Goal: Use online tool/utility: Utilize a website feature to perform a specific function

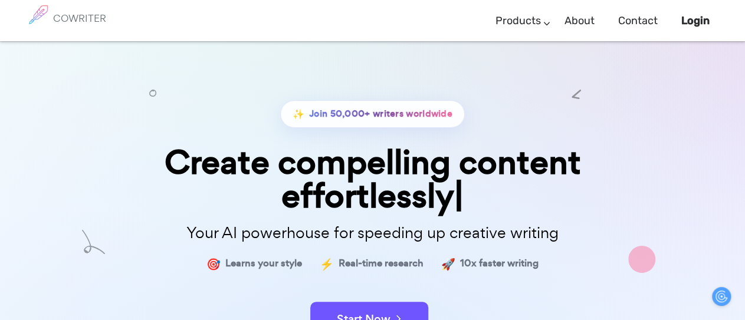
click at [378, 286] on div "Start Now" at bounding box center [373, 309] width 590 height 50
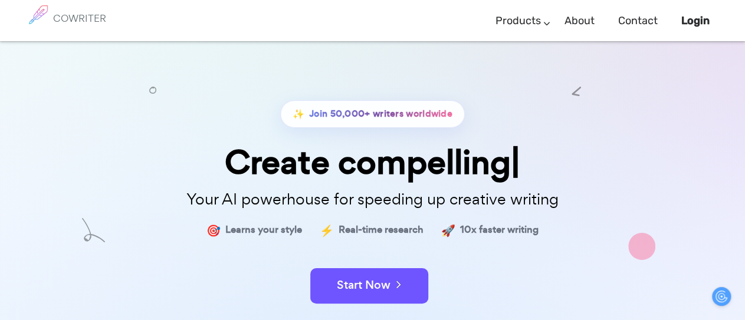
scroll to position [118, 0]
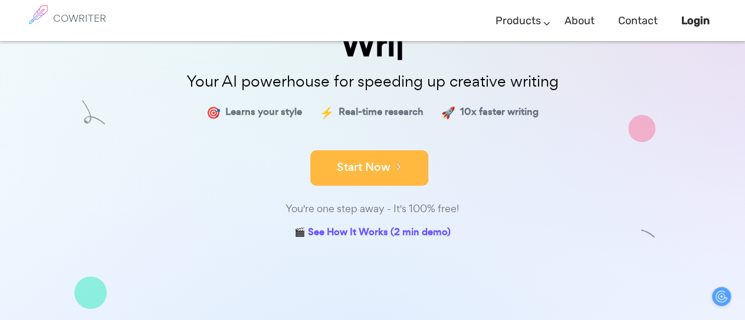
click at [381, 171] on button "Start Now" at bounding box center [369, 168] width 118 height 35
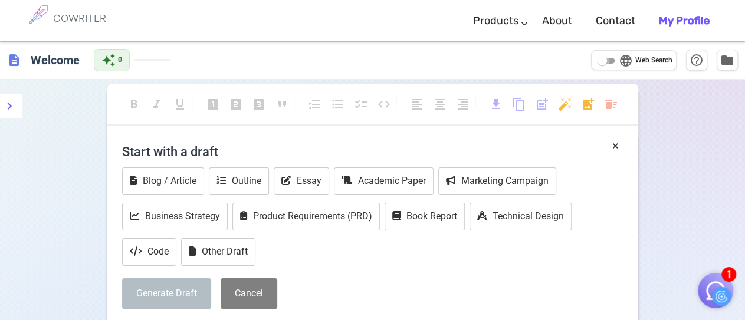
click at [610, 60] on input "language Web Search" at bounding box center [602, 61] width 42 height 14
checkbox input "true"
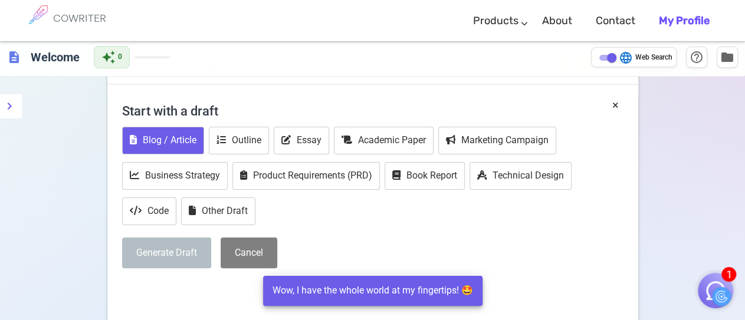
scroll to position [59, 0]
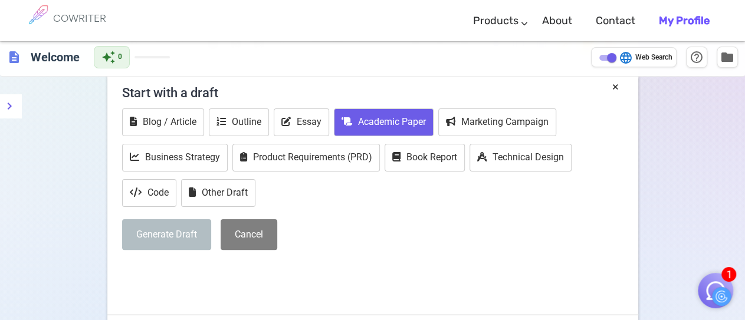
click at [399, 126] on button "Academic Paper" at bounding box center [384, 123] width 100 height 28
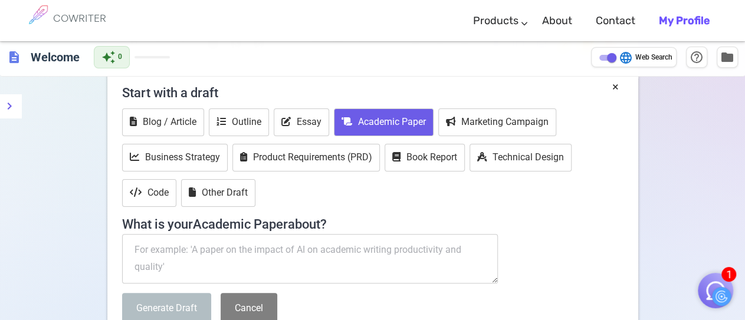
scroll to position [177, 0]
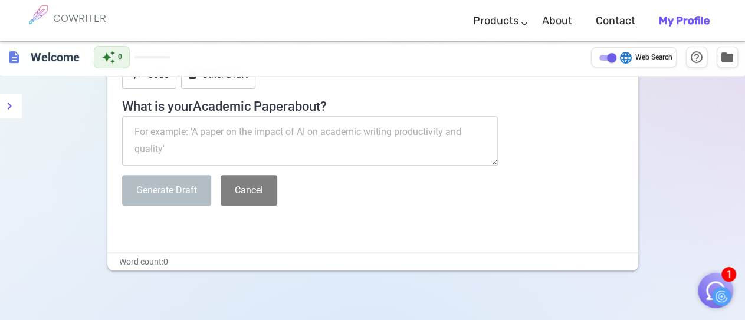
drag, startPoint x: 254, startPoint y: 130, endPoint x: 296, endPoint y: 130, distance: 42.5
click at [296, 130] on textarea at bounding box center [310, 141] width 377 height 50
click at [247, 133] on textarea at bounding box center [310, 141] width 377 height 50
type textarea "ه"
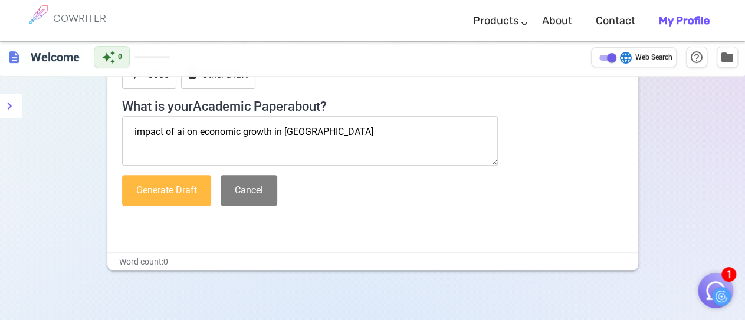
type textarea "impact of ai on economic growth in [GEOGRAPHIC_DATA]"
click at [181, 191] on button "Generate Draft" at bounding box center [166, 190] width 89 height 31
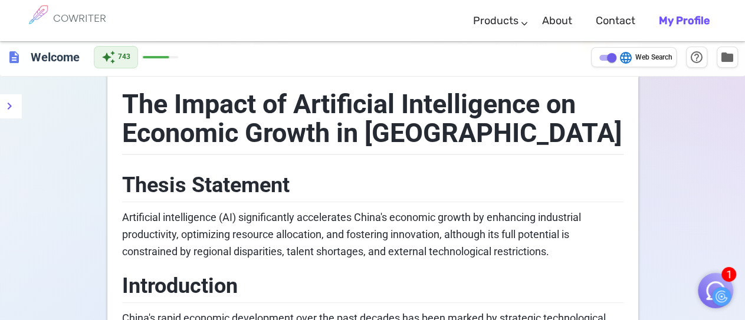
scroll to position [0, 0]
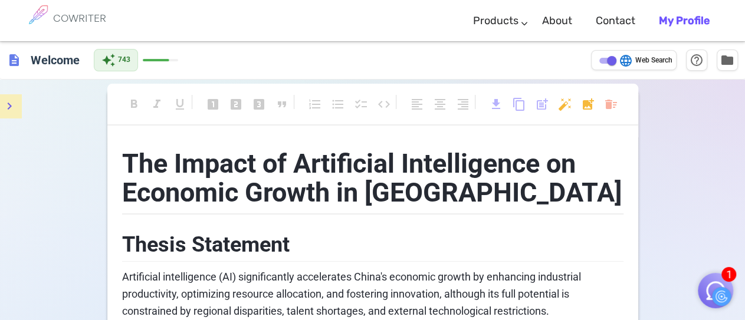
click at [12, 114] on button "menu" at bounding box center [10, 106] width 24 height 24
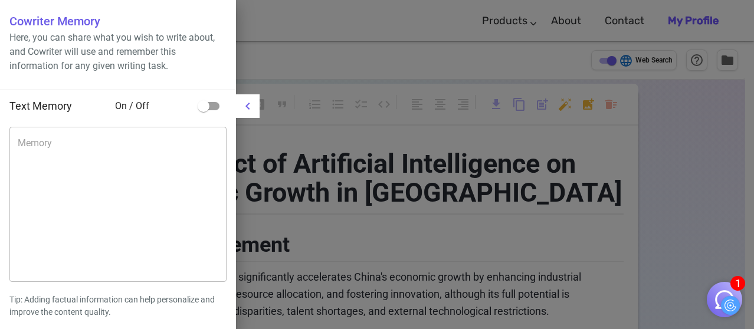
click at [362, 166] on div at bounding box center [377, 164] width 754 height 329
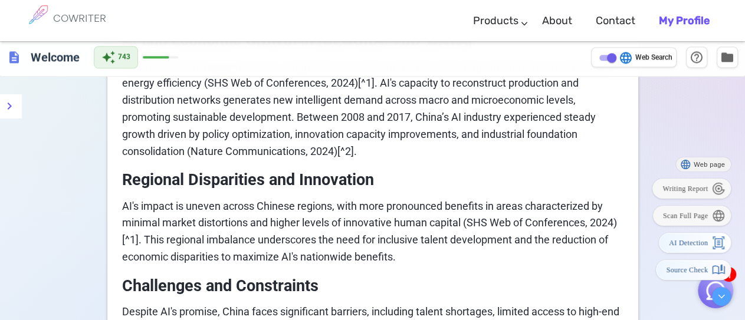
scroll to position [885, 0]
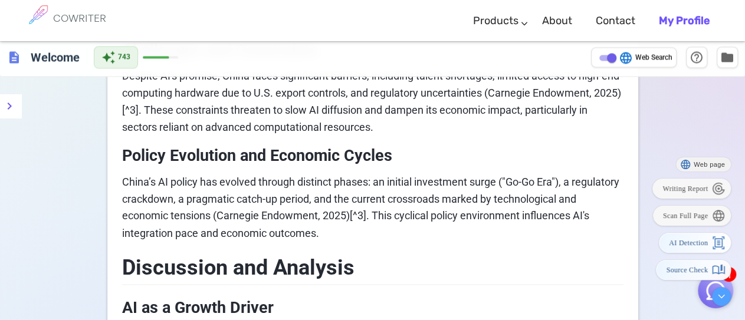
click at [68, 15] on h6 "COWRITER" at bounding box center [79, 18] width 53 height 11
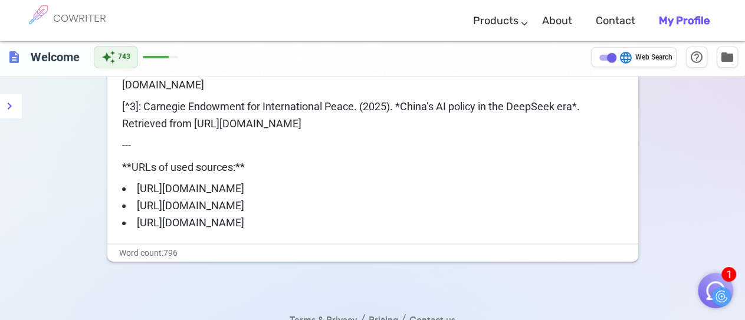
scroll to position [1893, 0]
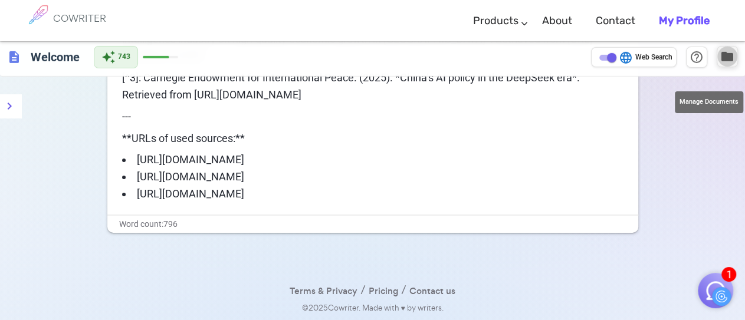
click at [725, 56] on span "folder" at bounding box center [728, 57] width 14 height 14
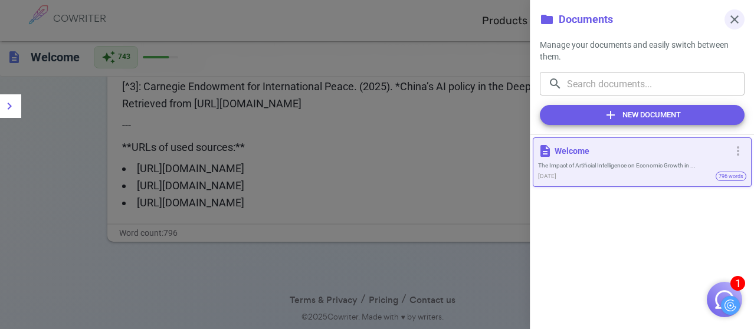
click at [735, 21] on span "close" at bounding box center [735, 19] width 14 height 14
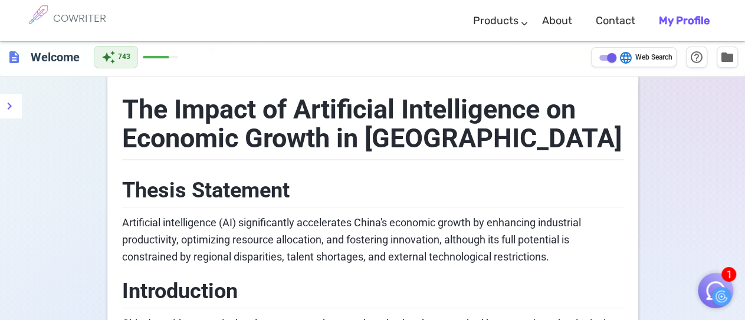
scroll to position [0, 0]
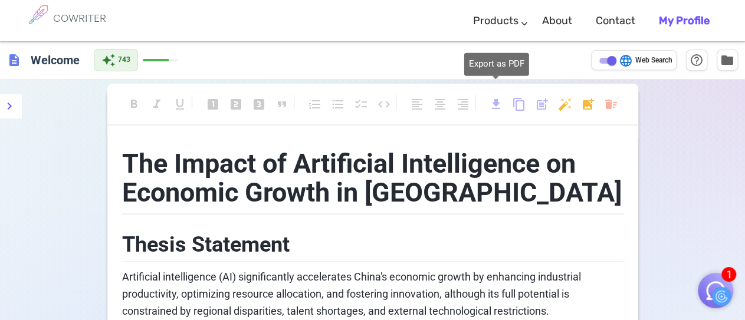
click at [497, 101] on span "download" at bounding box center [496, 104] width 14 height 14
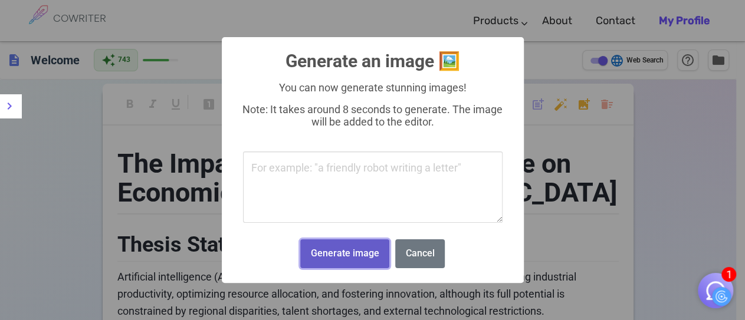
click at [342, 257] on button "Generate image" at bounding box center [344, 254] width 89 height 29
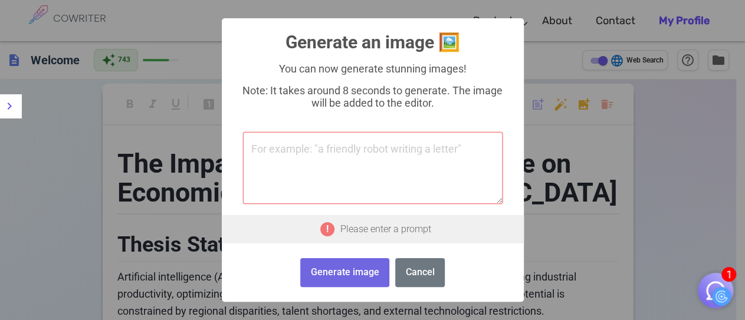
paste textarea "lorem ipsu dolors ametcon (A7 elits) doeius "tempor incididun" utla etd mag. al…"
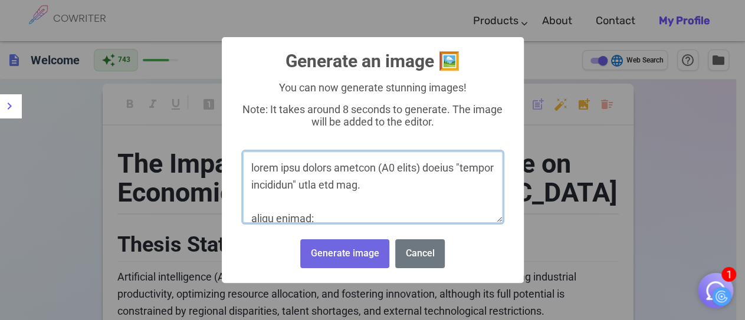
scroll to position [785, 0]
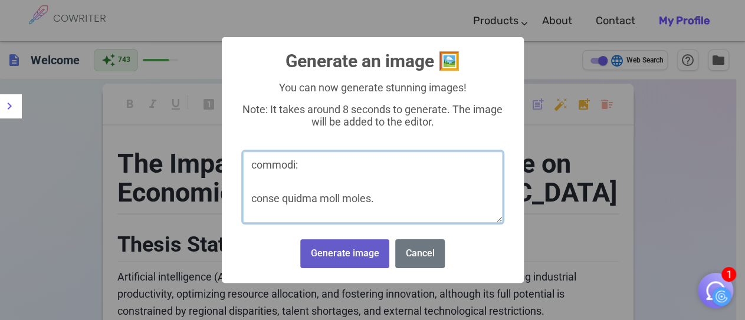
type textarea "lorem ipsu dolors ametcon (A7 elits) doeius "tempor incididun" utla etd mag. al…"
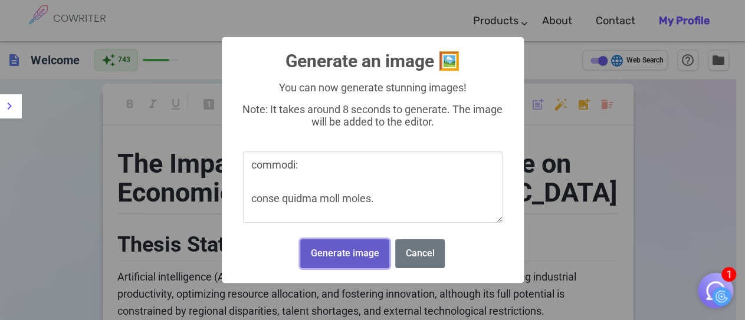
click at [343, 260] on button "Generate image" at bounding box center [344, 254] width 89 height 29
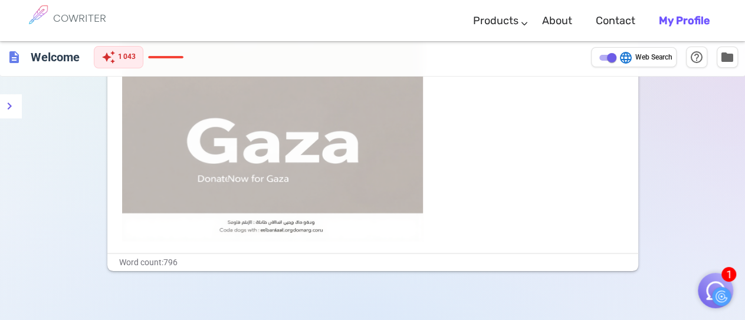
scroll to position [2159, 0]
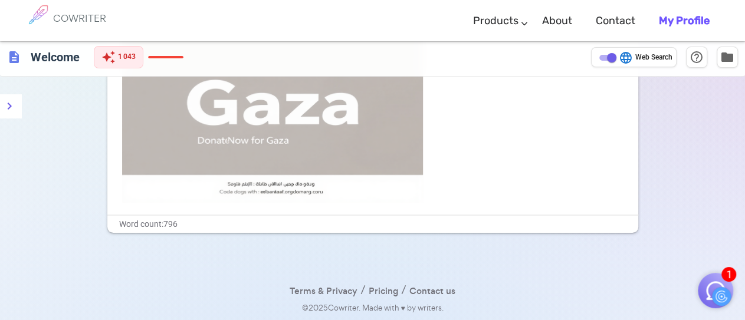
click at [625, 59] on span "language" at bounding box center [626, 58] width 14 height 14
click at [625, 59] on input "language Web Search" at bounding box center [612, 58] width 42 height 14
checkbox input "false"
